Goal: Book appointment/travel/reservation

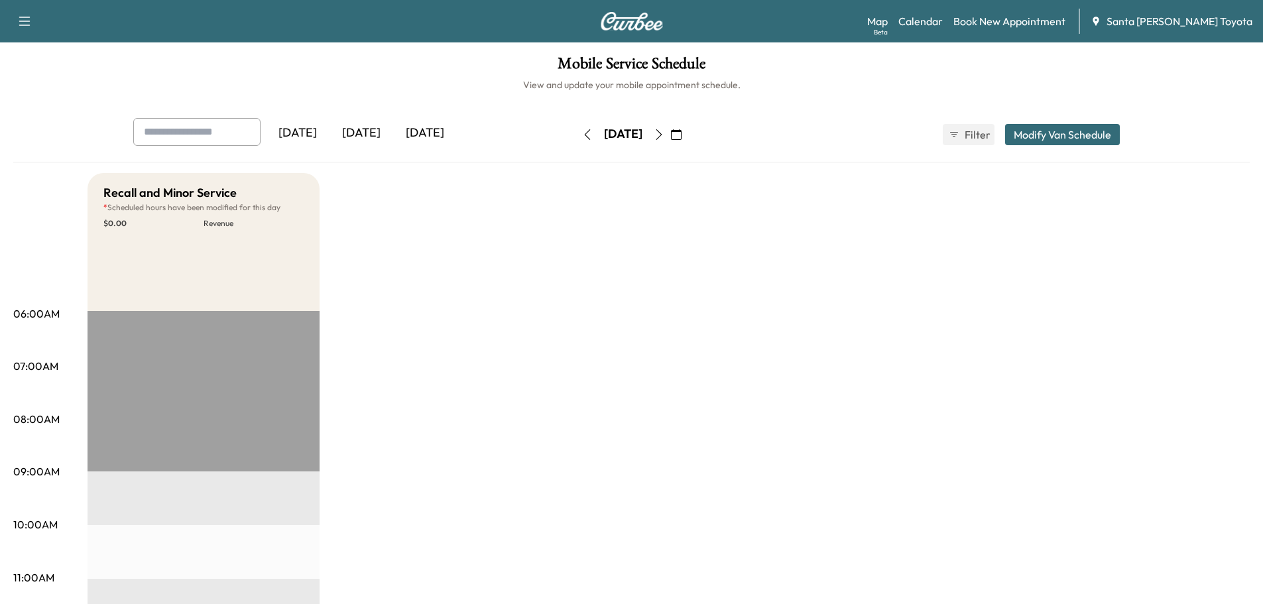
click at [664, 133] on icon "button" at bounding box center [659, 134] width 11 height 11
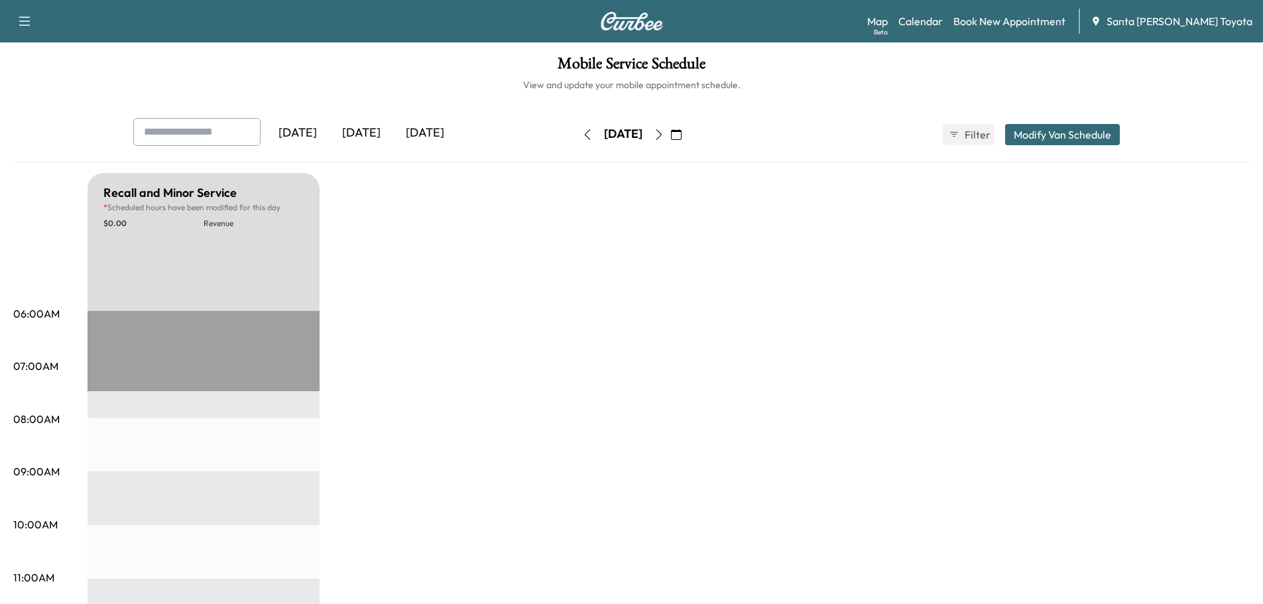
click at [662, 139] on icon "button" at bounding box center [659, 134] width 6 height 11
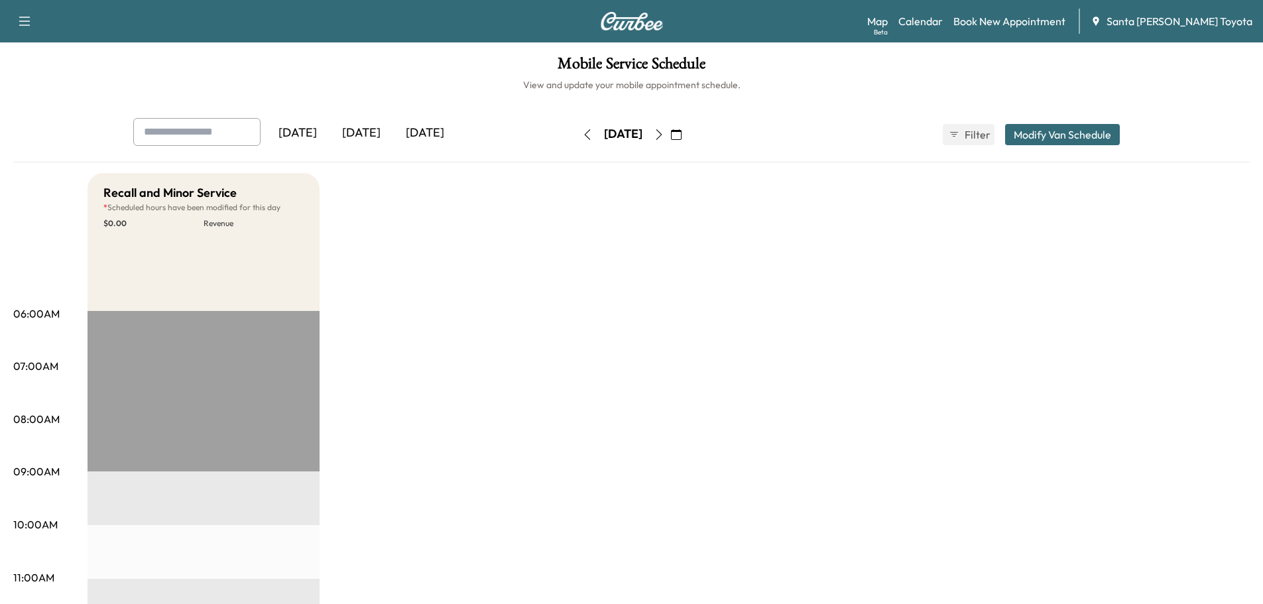
click at [664, 137] on icon "button" at bounding box center [659, 134] width 11 height 11
click at [664, 135] on icon "button" at bounding box center [659, 134] width 11 height 11
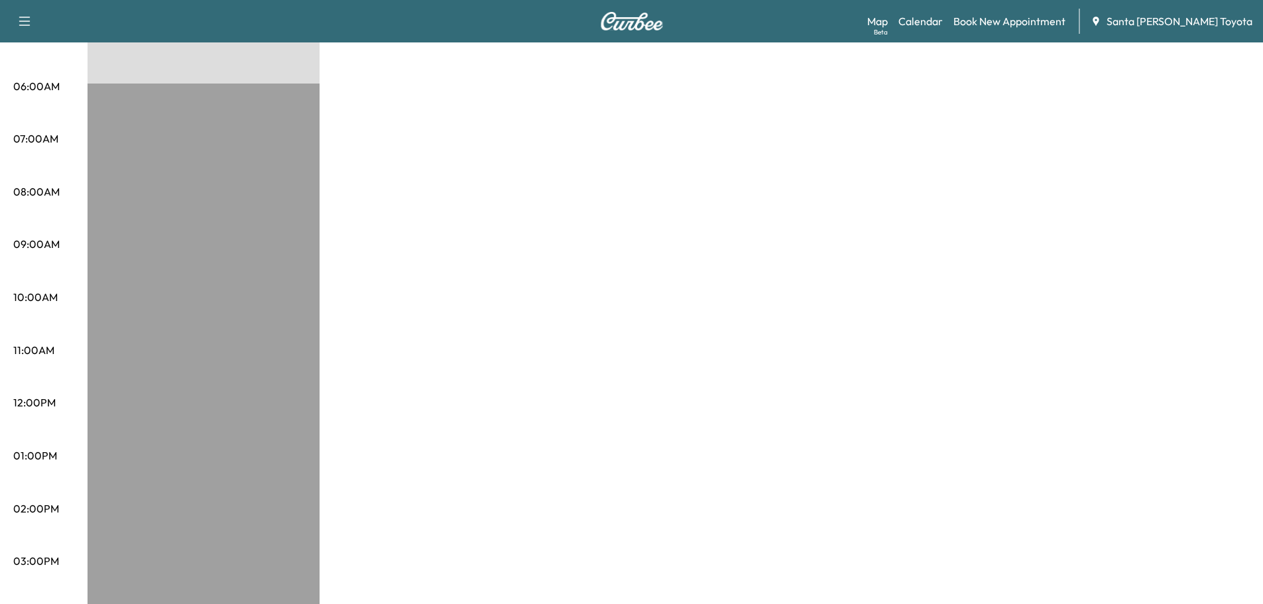
scroll to position [46, 0]
